Goal: Obtain resource: Obtain resource

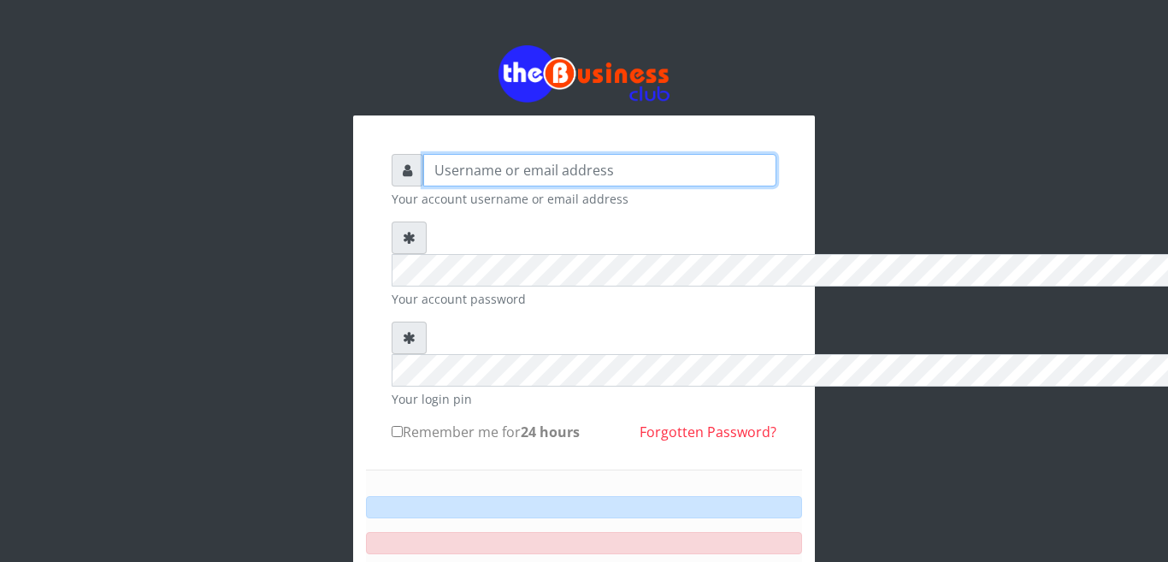
click at [423, 154] on input "text" at bounding box center [599, 170] width 353 height 32
type input "happinesschidera20@gmail.com"
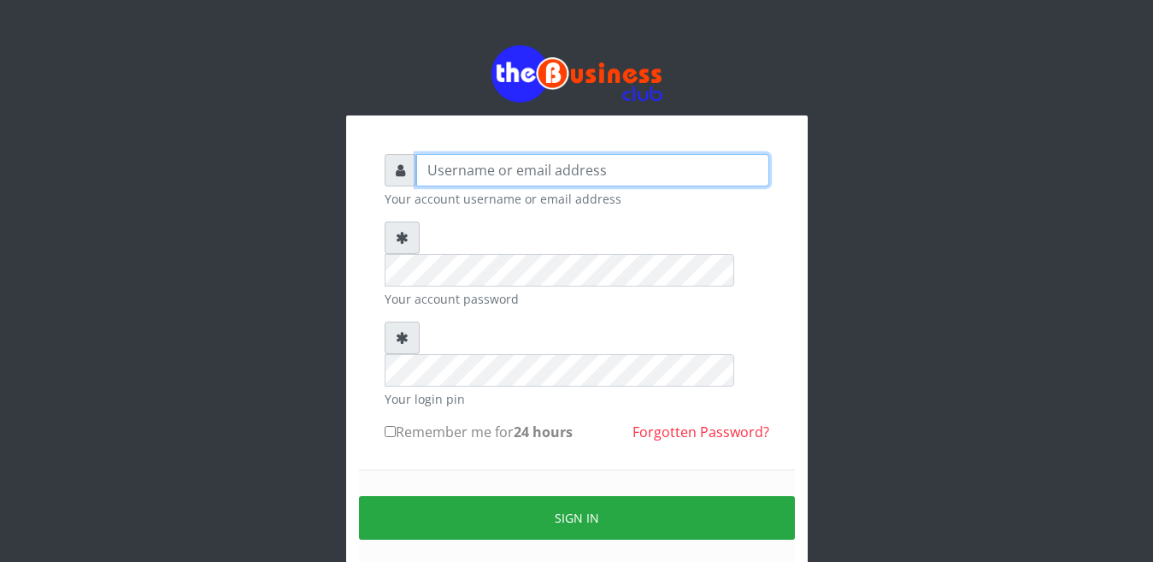
click at [435, 174] on input "text" at bounding box center [592, 170] width 353 height 32
type input "[EMAIL_ADDRESS][DOMAIN_NAME]"
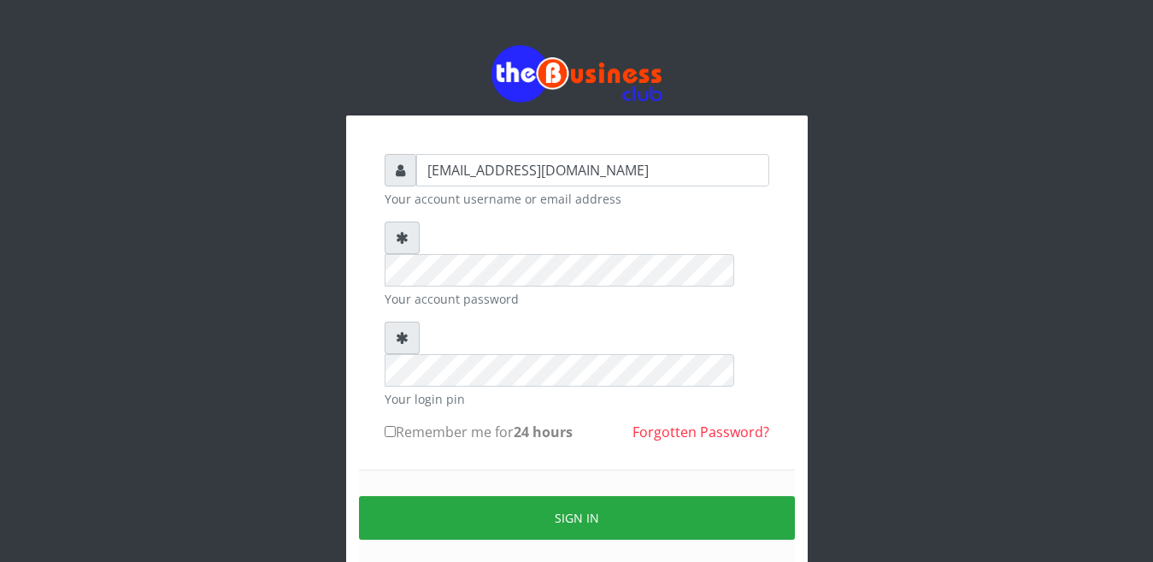
click at [385, 426] on input "Remember me for 24 hours" at bounding box center [390, 431] width 11 height 11
checkbox input "true"
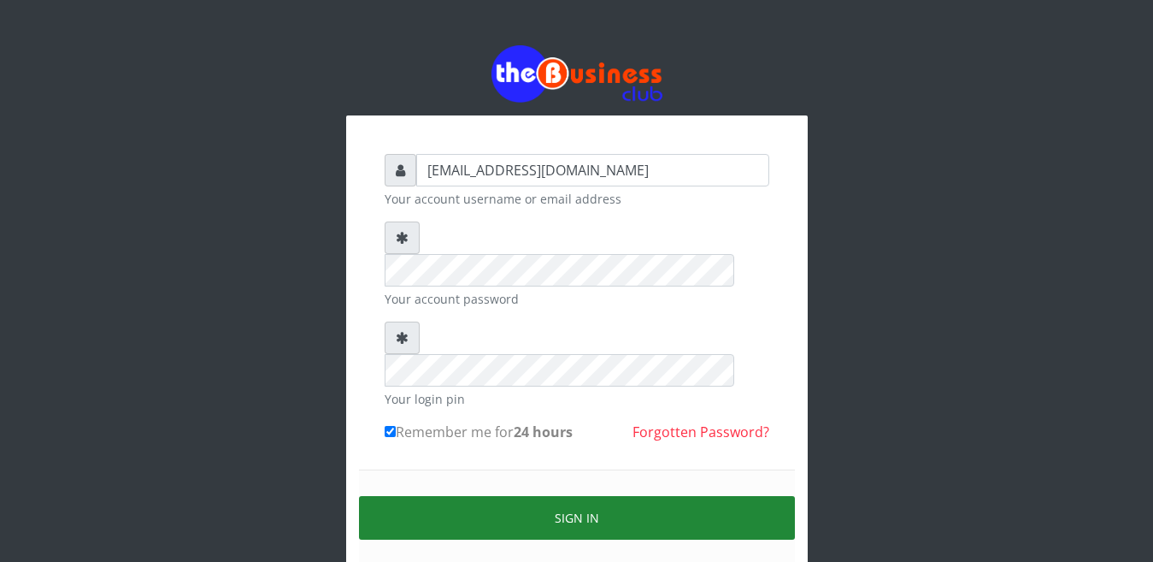
click at [513, 496] on button "Sign in" at bounding box center [577, 518] width 436 height 44
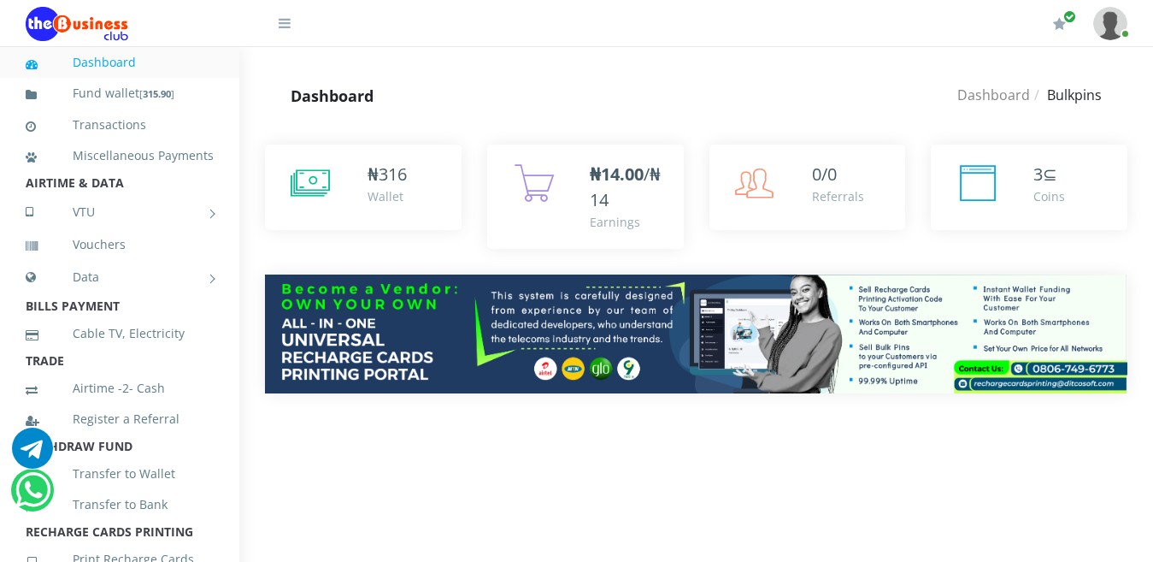
scroll to position [140, 0]
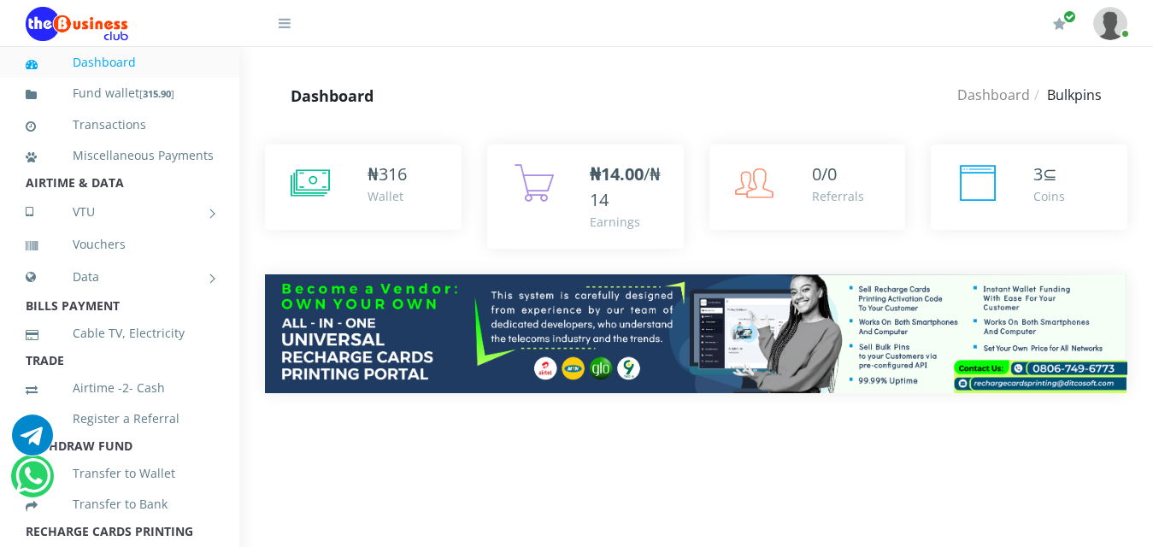
click at [0, 0] on li "International VTU" at bounding box center [0, 0] width 0 height 0
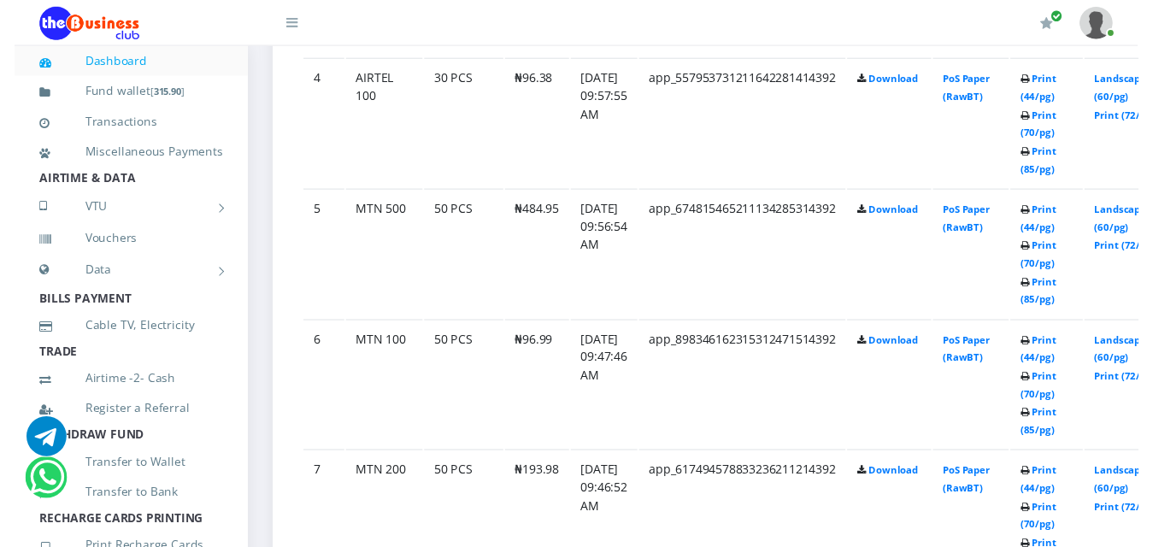
scroll to position [1420, 0]
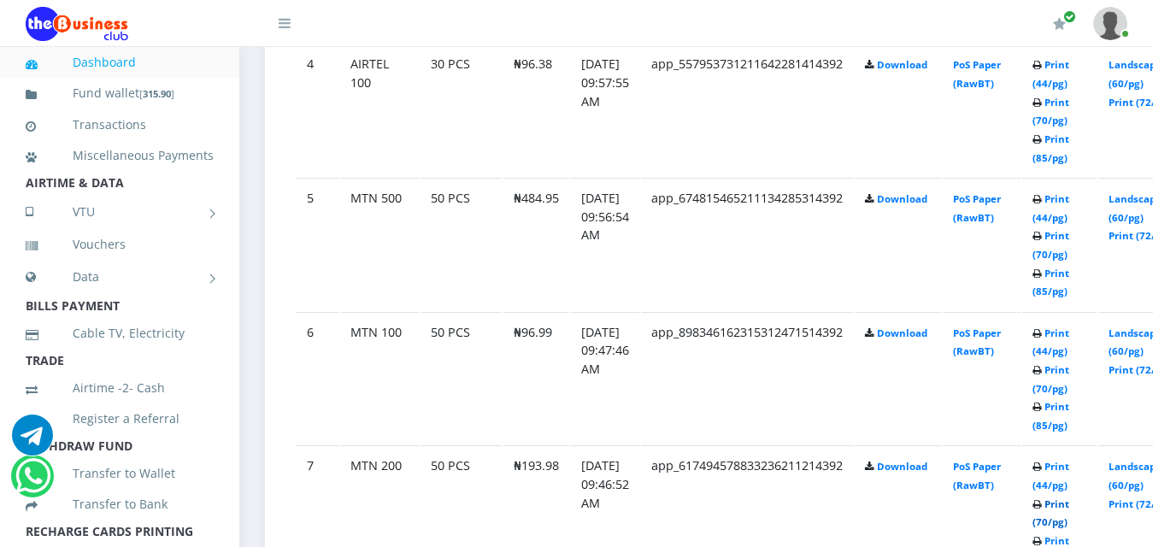
click at [1067, 529] on link "Print (70/pg)" at bounding box center [1051, 514] width 37 height 32
click at [1066, 529] on link "Print (70/pg)" at bounding box center [1051, 514] width 37 height 32
click at [1070, 544] on link "Print (85/pg)" at bounding box center [1051, 550] width 37 height 32
click at [1070, 545] on link "Print (85/pg)" at bounding box center [1051, 550] width 37 height 32
click at [1070, 543] on link "Print (85/pg)" at bounding box center [1051, 550] width 37 height 32
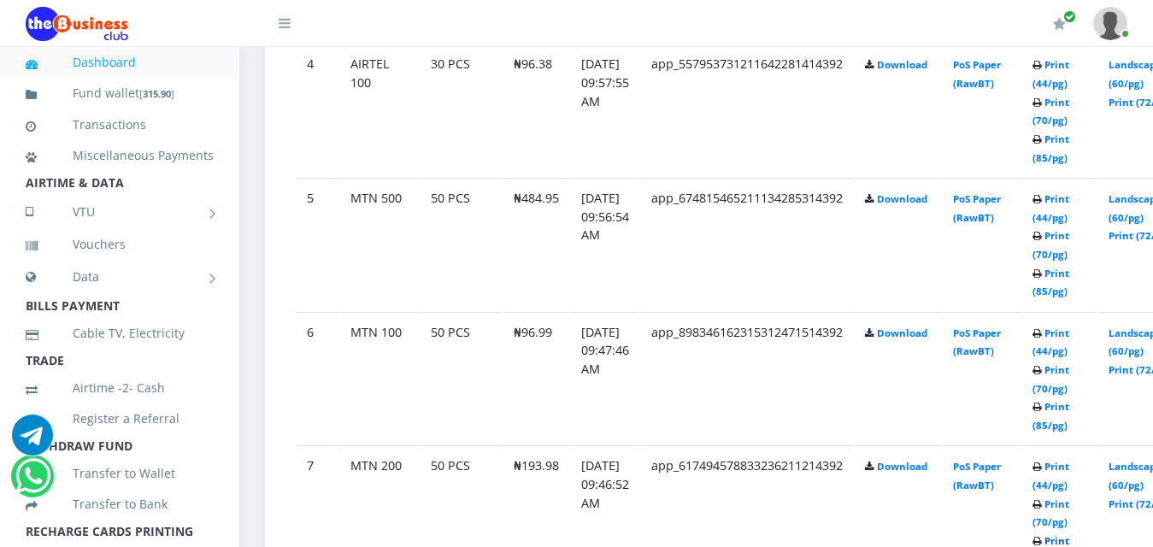
scroll to position [0, 0]
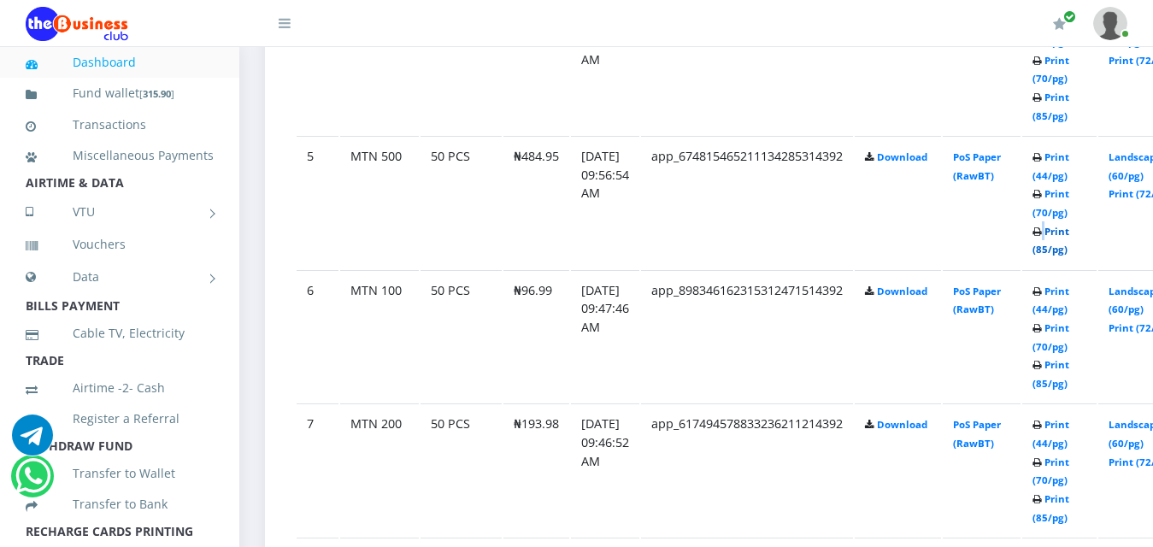
click at [1070, 239] on link "Print (85/pg)" at bounding box center [1051, 241] width 37 height 32
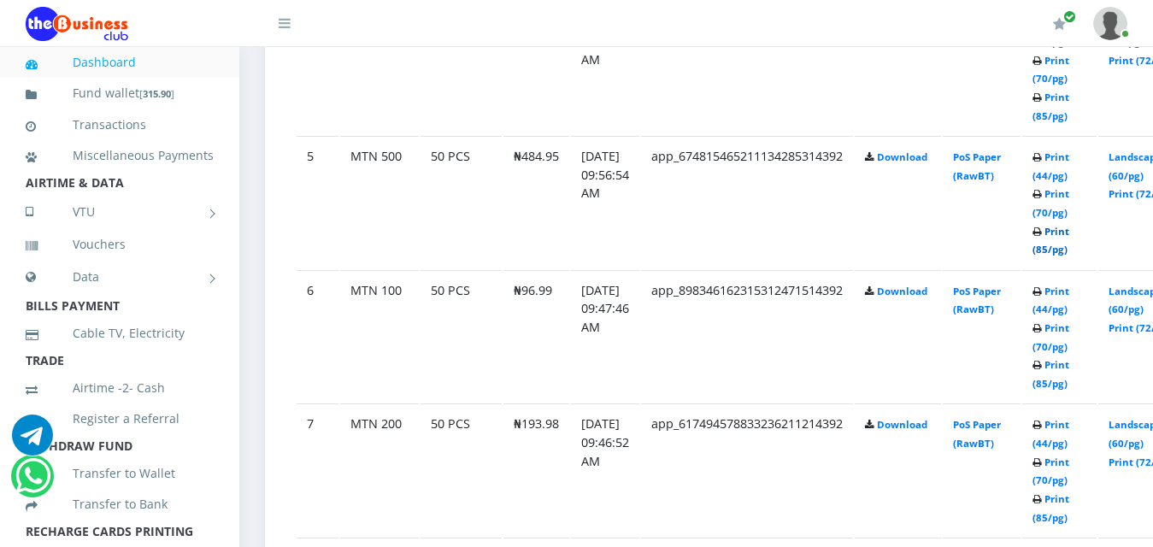
click at [1070, 228] on link "Print (85/pg)" at bounding box center [1051, 241] width 37 height 32
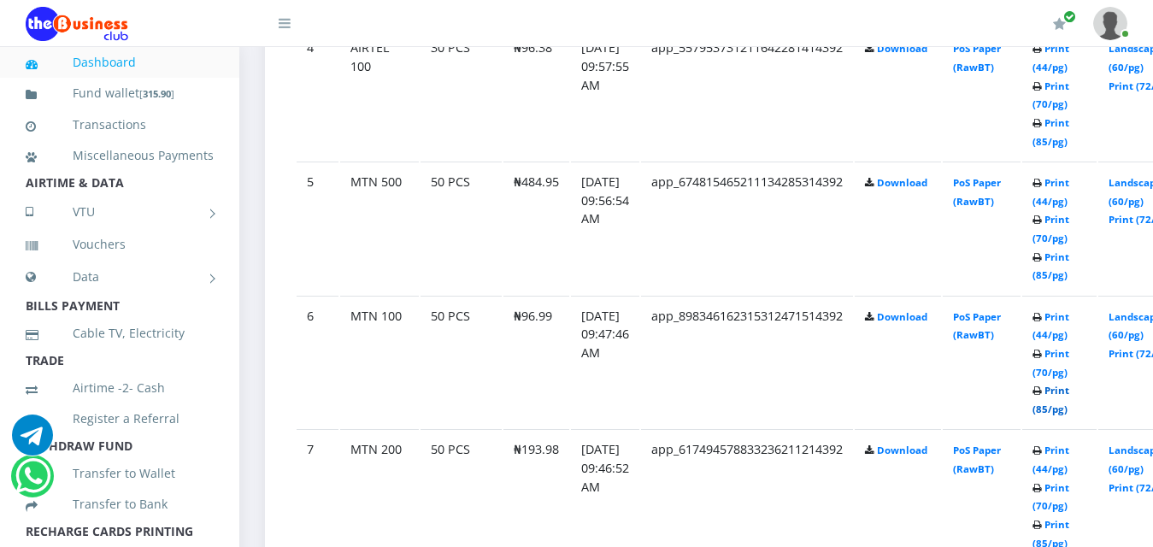
click at [1049, 400] on link "Print (85/pg)" at bounding box center [1051, 400] width 37 height 32
click at [1049, 402] on link "Print (85/pg)" at bounding box center [1051, 400] width 37 height 32
click at [1049, 404] on link "Print (85/pg)" at bounding box center [1051, 400] width 37 height 32
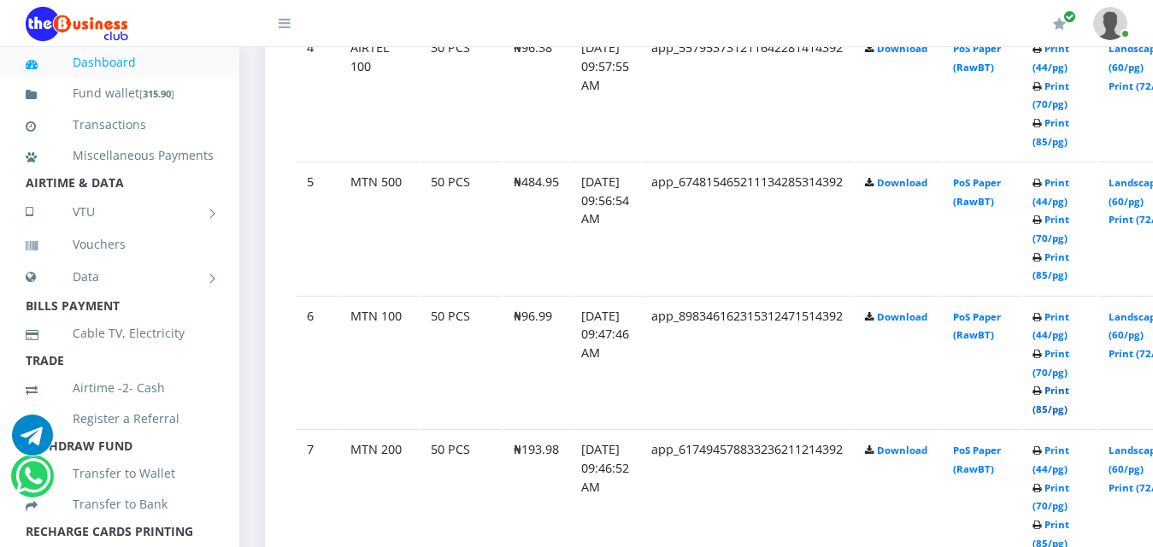
click at [1049, 404] on link "Print (85/pg)" at bounding box center [1051, 400] width 37 height 32
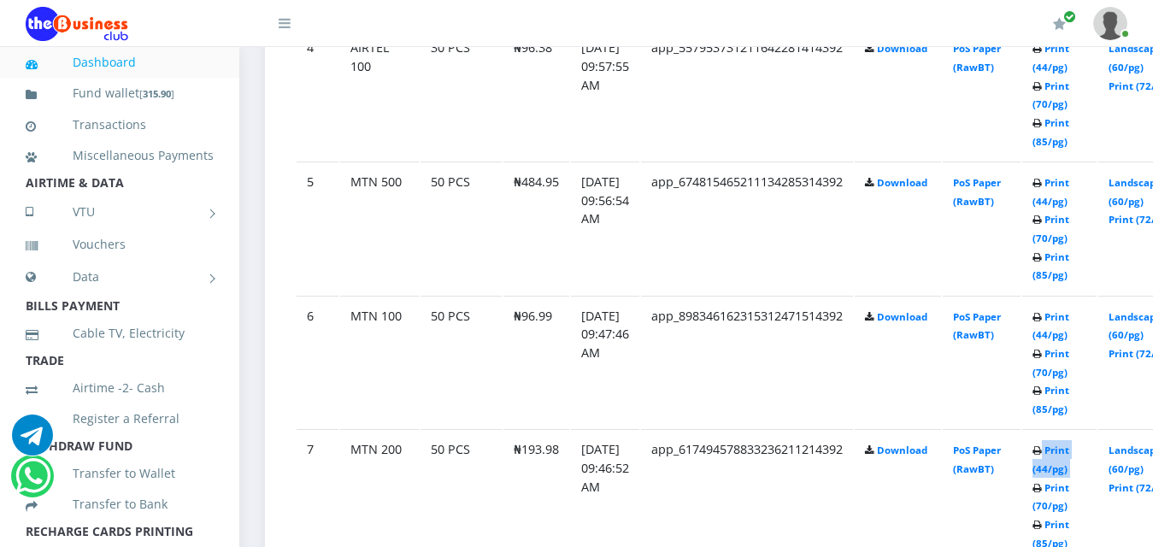
click at [1039, 416] on link "Print (85/pg)" at bounding box center [1051, 400] width 37 height 32
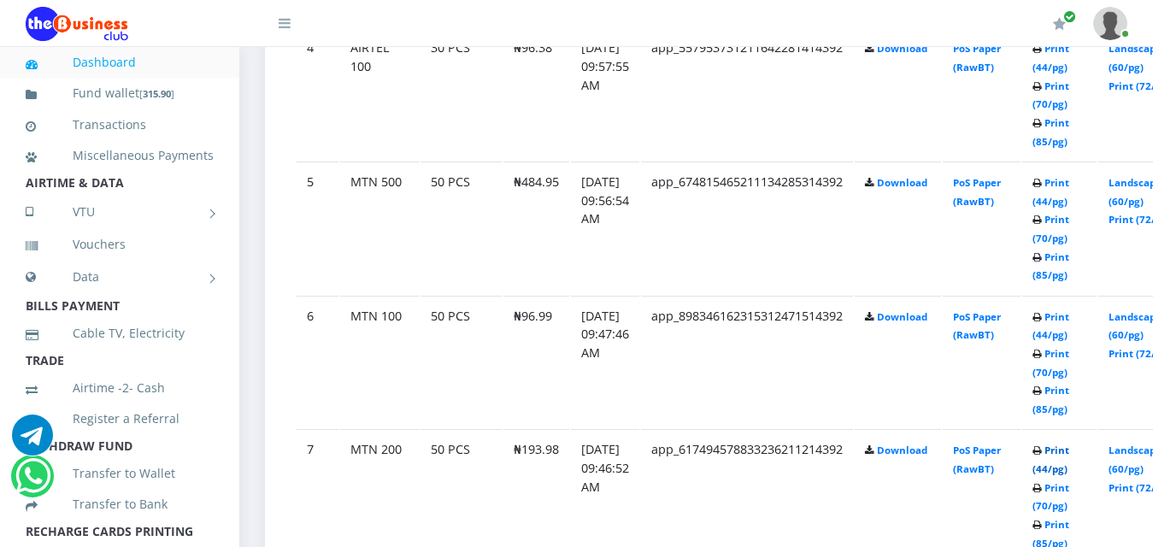
click at [1046, 444] on link "Print (44/pg)" at bounding box center [1051, 460] width 37 height 32
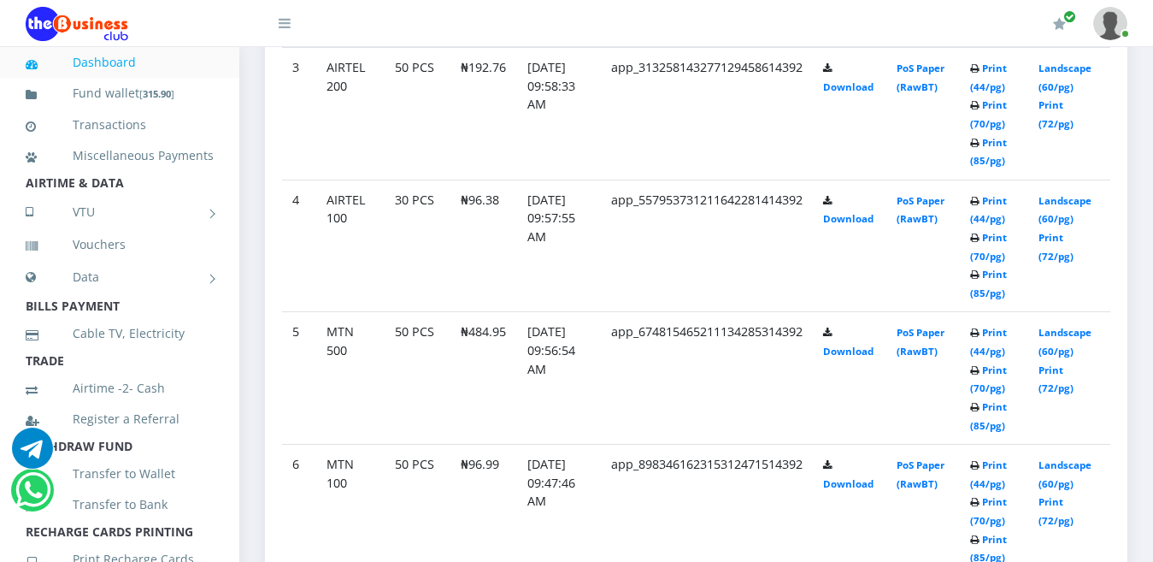
scroll to position [1323, 0]
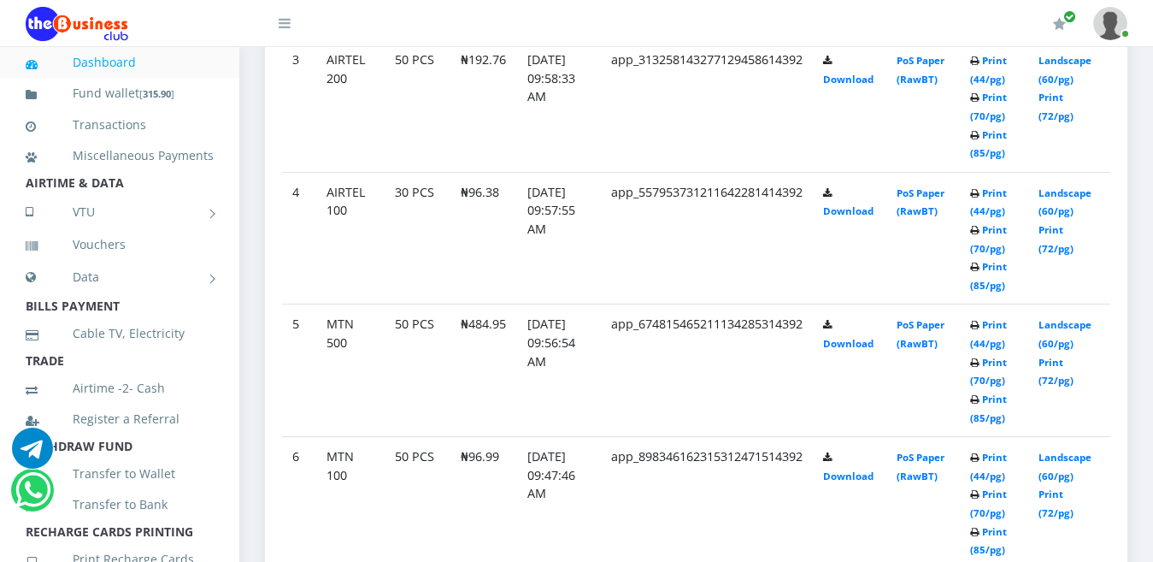
click at [993, 525] on link "Print (85/pg)" at bounding box center [988, 541] width 37 height 32
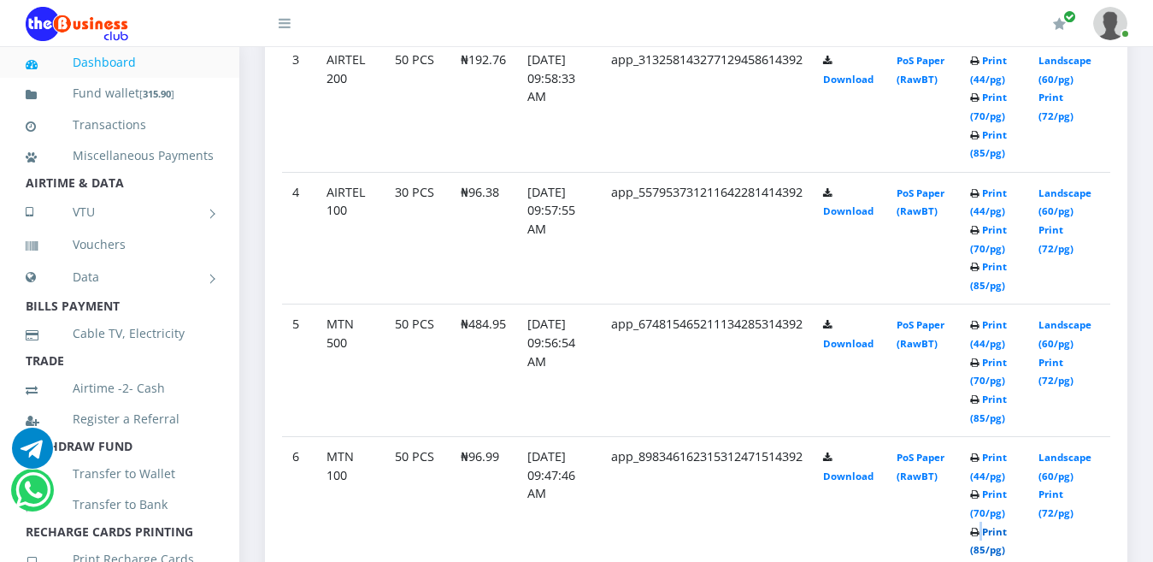
click at [993, 525] on link "Print (85/pg)" at bounding box center [988, 541] width 37 height 32
click at [1000, 525] on link "Print (85/pg)" at bounding box center [988, 541] width 37 height 32
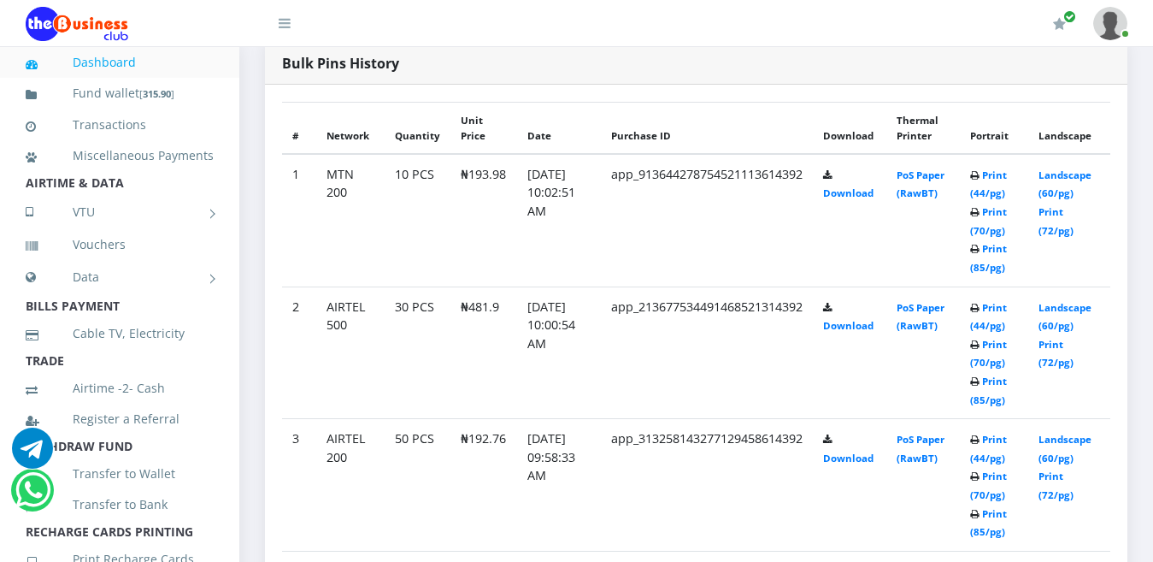
scroll to position [874, 0]
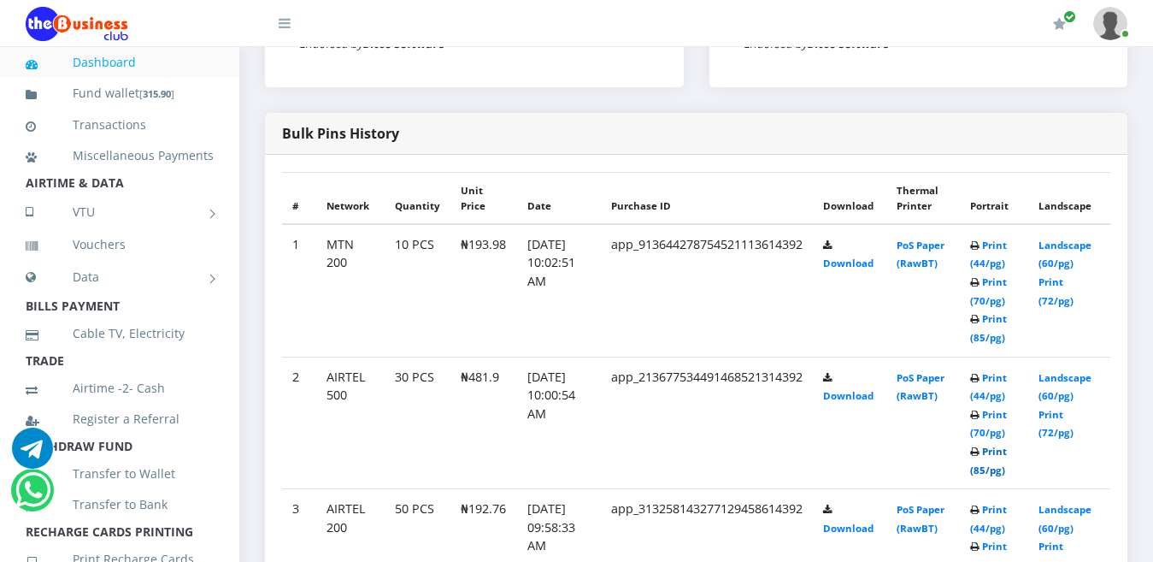
click at [996, 445] on link "Print (85/pg)" at bounding box center [988, 461] width 37 height 32
click at [994, 445] on link "Print (85/pg)" at bounding box center [988, 461] width 37 height 32
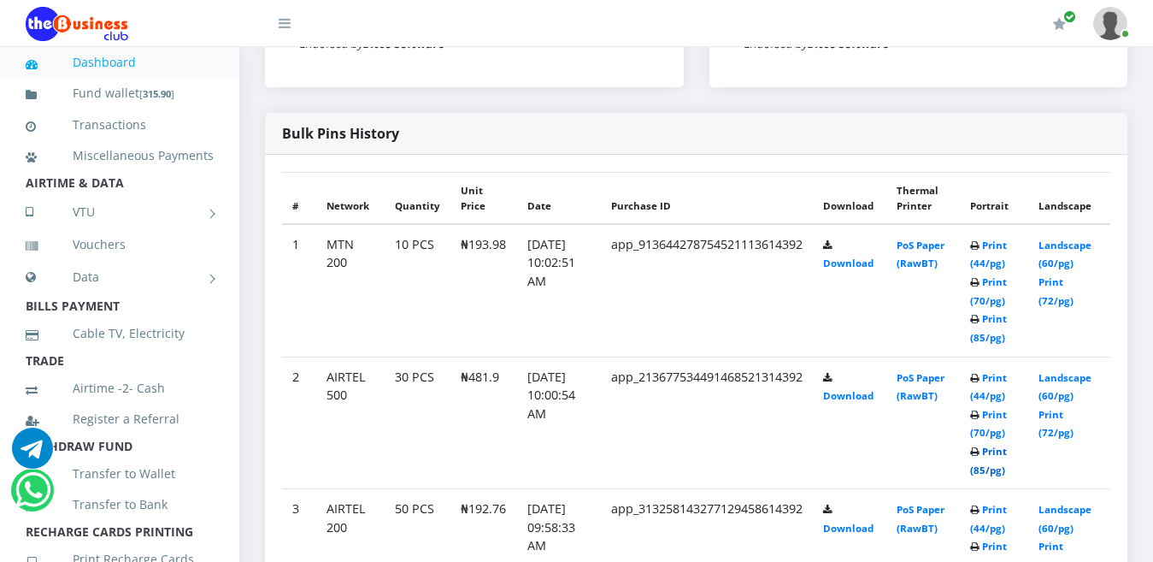
click at [994, 445] on link "Print (85/pg)" at bounding box center [988, 461] width 37 height 32
click at [980, 325] on icon at bounding box center [974, 320] width 9 height 10
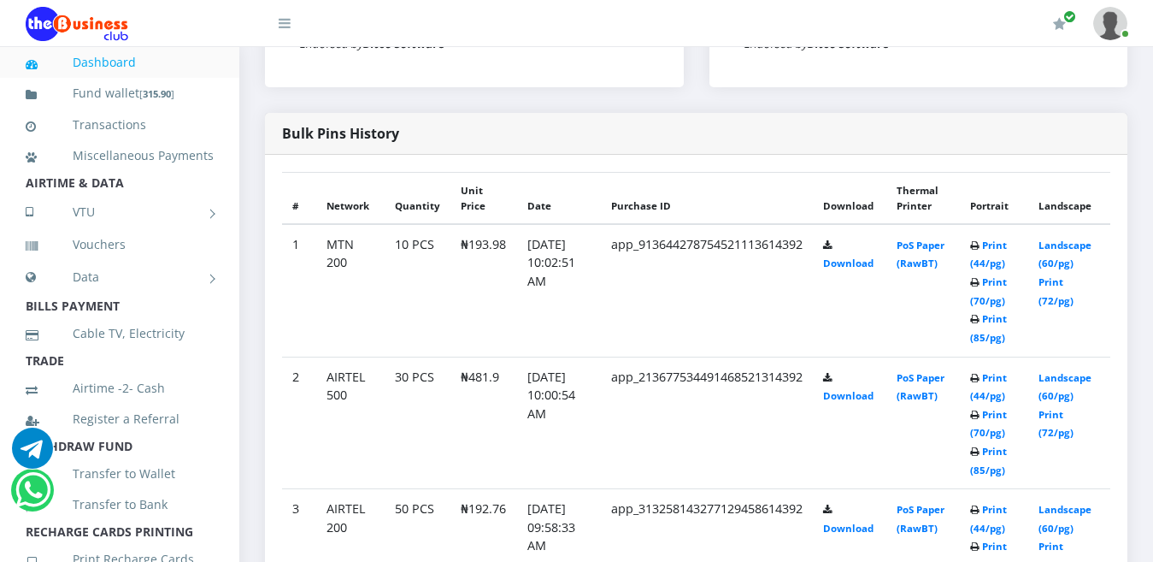
click at [992, 323] on td "Print (44/pg) Print (70/pg) Print (85/pg)" at bounding box center [994, 290] width 68 height 133
click at [993, 445] on link "Print (85/pg)" at bounding box center [988, 461] width 37 height 32
click at [980, 288] on icon at bounding box center [974, 283] width 9 height 10
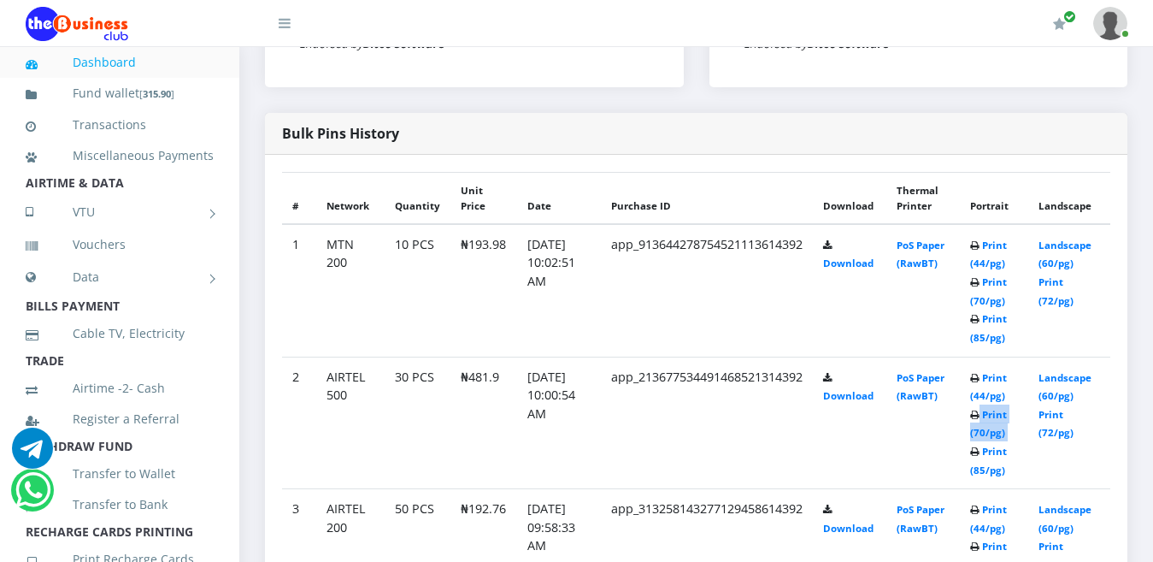
click at [980, 288] on icon at bounding box center [974, 283] width 9 height 10
drag, startPoint x: 987, startPoint y: 297, endPoint x: 988, endPoint y: 259, distance: 37.6
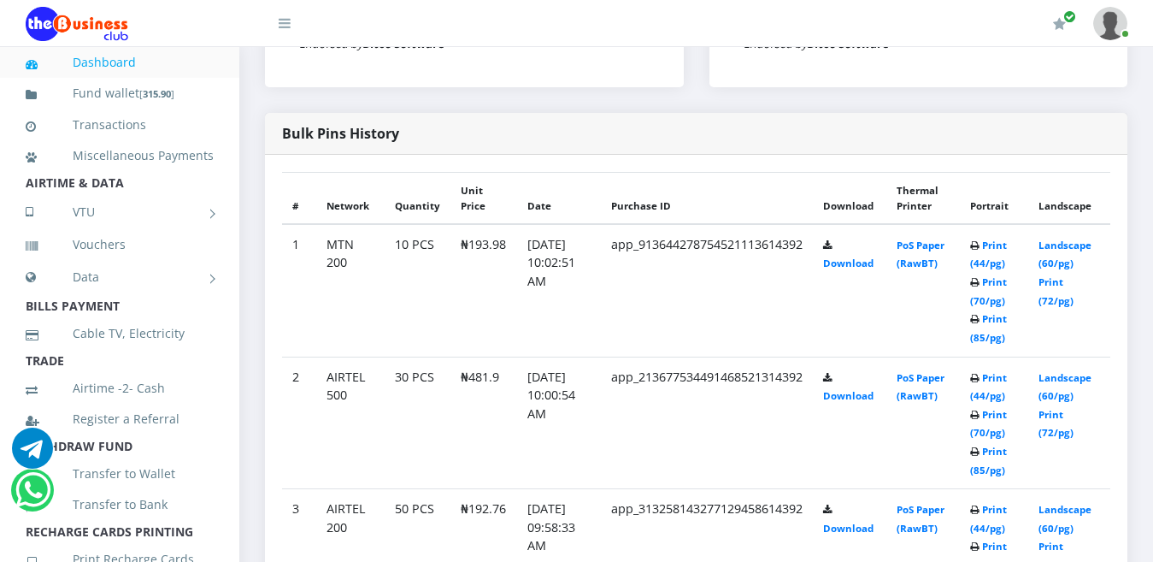
click at [980, 251] on icon at bounding box center [974, 246] width 9 height 10
click at [991, 261] on b "Print (44/pg) Print (70/pg) Print (85/pg)" at bounding box center [988, 291] width 37 height 105
click at [992, 263] on b "Print (44/pg) Print (70/pg) Print (85/pg)" at bounding box center [988, 291] width 37 height 105
click at [994, 265] on b "Print (44/pg) Print (70/pg) Print (85/pg)" at bounding box center [988, 291] width 37 height 105
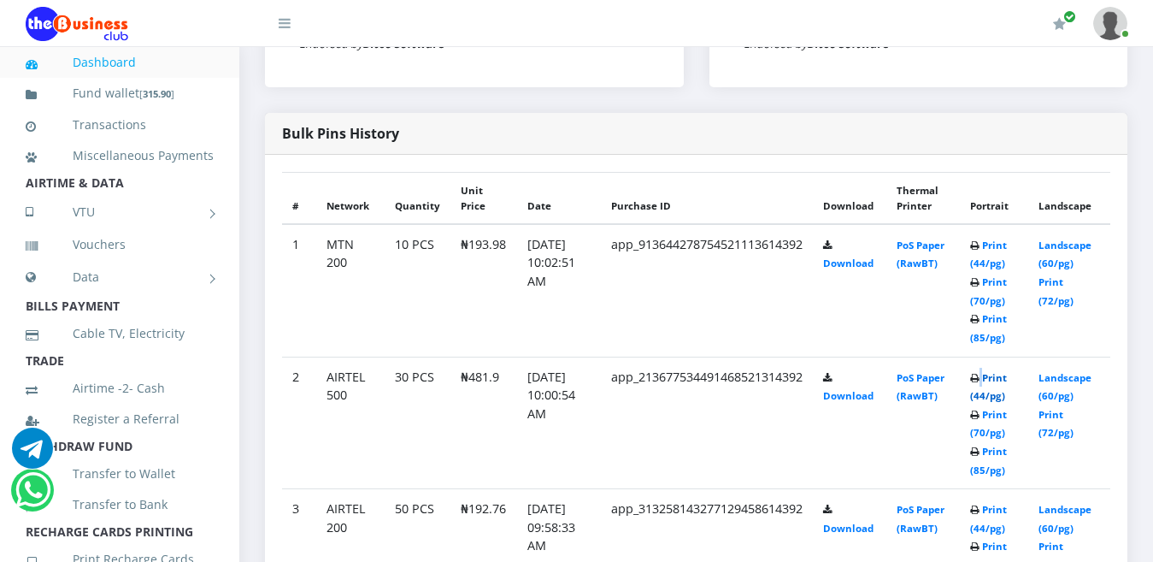
click at [994, 371] on link "Print (44/pg)" at bounding box center [988, 387] width 37 height 32
click at [1000, 445] on link "Print (85/pg)" at bounding box center [988, 461] width 37 height 32
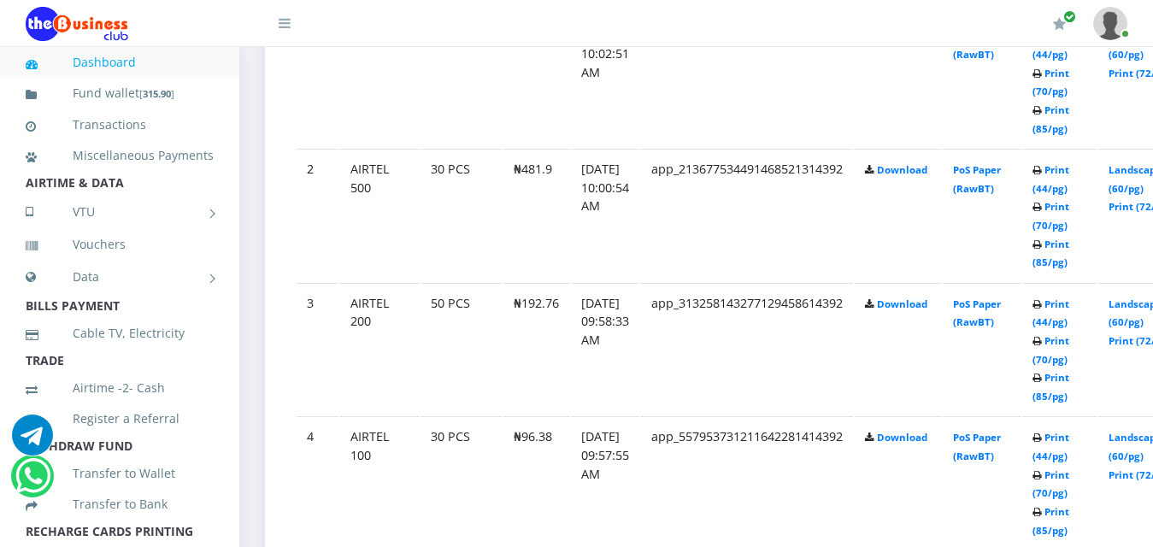
scroll to position [1053, 0]
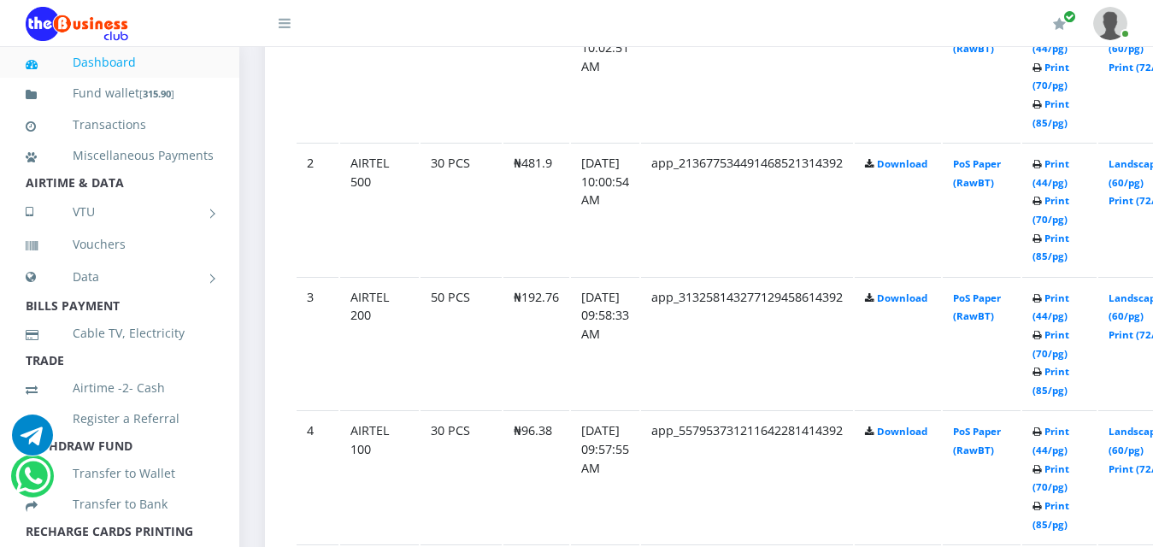
click at [1042, 110] on icon at bounding box center [1037, 105] width 9 height 10
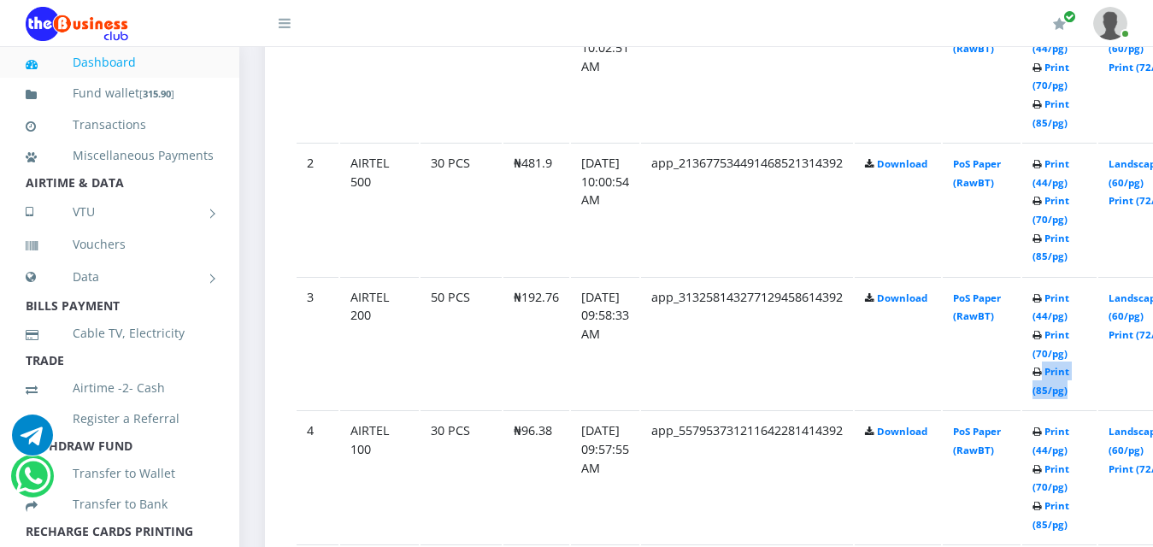
click at [1042, 110] on icon at bounding box center [1037, 105] width 9 height 10
drag, startPoint x: 1066, startPoint y: 375, endPoint x: 1067, endPoint y: 357, distance: 18.8
click at [1067, 357] on link "Print (70/pg)" at bounding box center [1051, 344] width 37 height 32
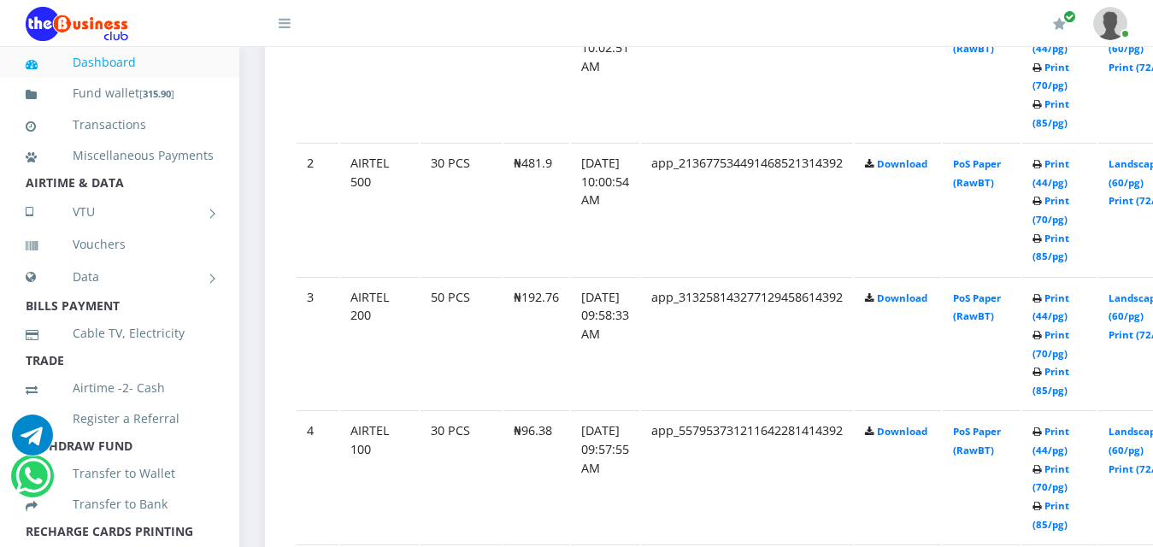
click at [1042, 74] on icon at bounding box center [1037, 68] width 9 height 10
click at [1059, 142] on td "Print (44/pg) Print (70/pg) Print (85/pg)" at bounding box center [1060, 75] width 74 height 133
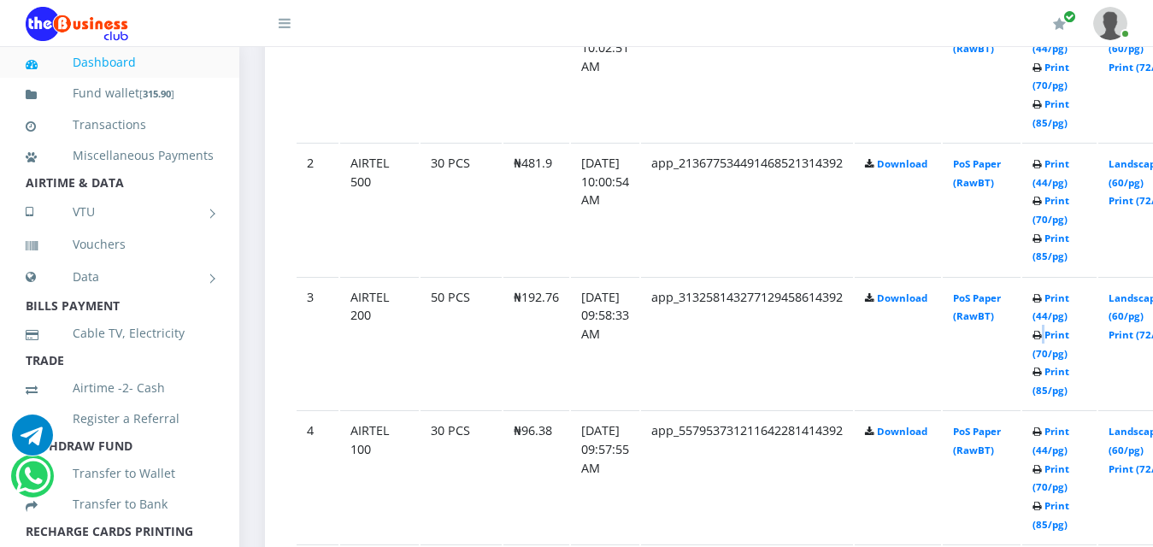
click at [1059, 142] on td "Print (44/pg) Print (70/pg) Print (85/pg)" at bounding box center [1060, 75] width 74 height 133
click at [1042, 37] on icon at bounding box center [1037, 32] width 9 height 10
